Goal: Register for event/course

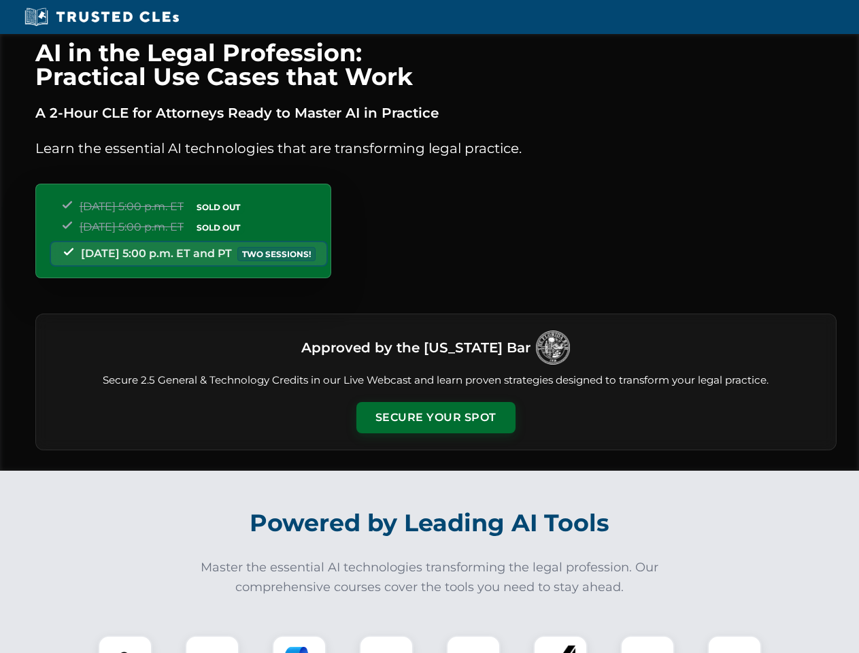
click at [435, 418] on button "Secure Your Spot" at bounding box center [435, 417] width 159 height 31
click at [125, 644] on img at bounding box center [124, 662] width 39 height 39
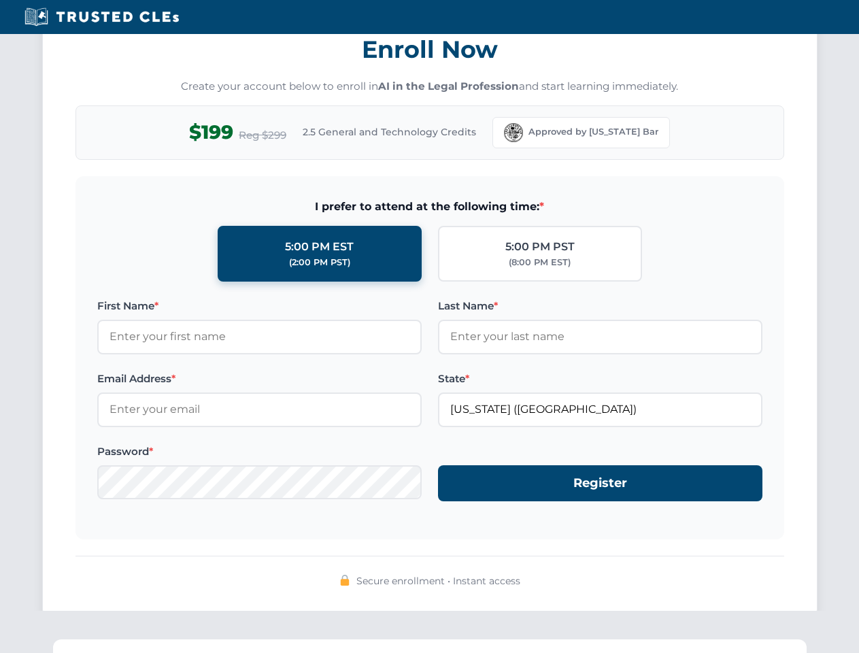
scroll to position [1335, 0]
